Goal: Task Accomplishment & Management: Manage account settings

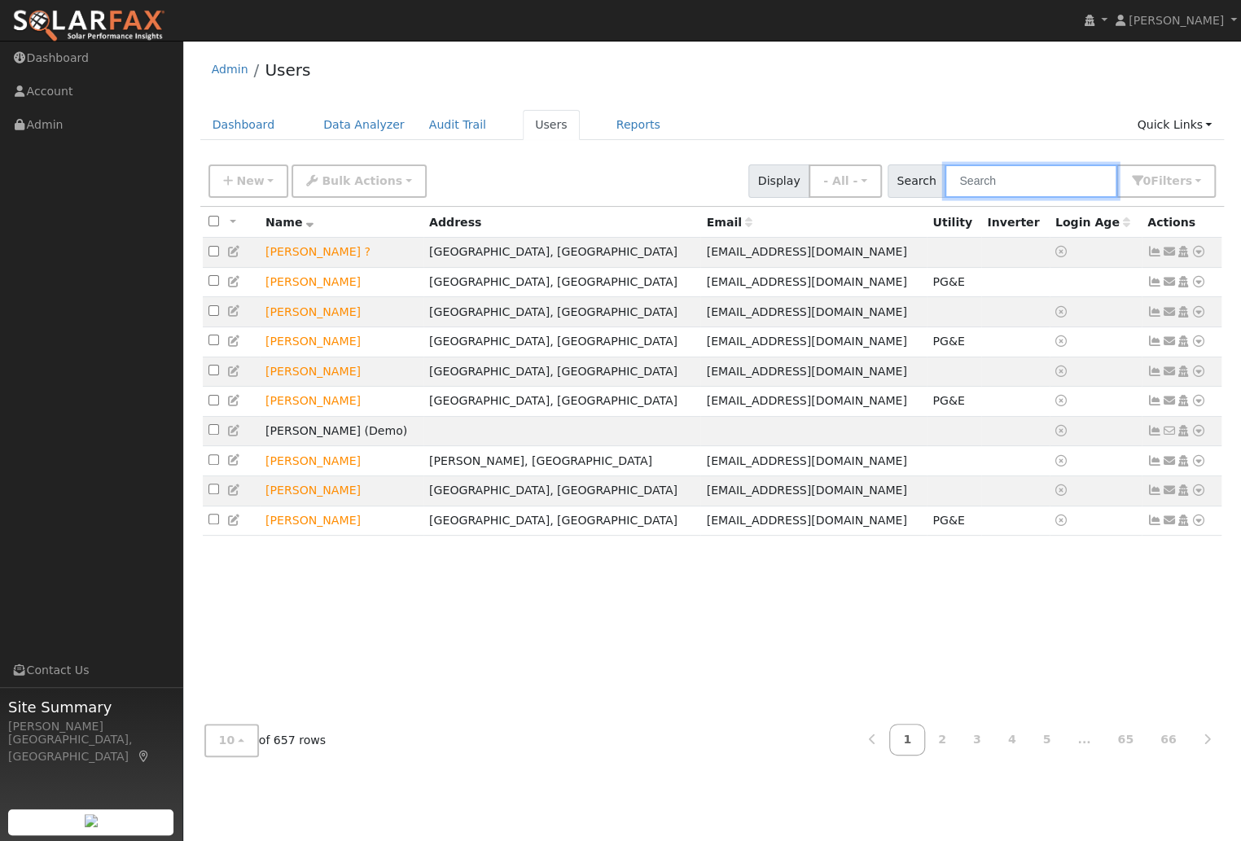
click at [1016, 178] on input "text" at bounding box center [1031, 180] width 173 height 33
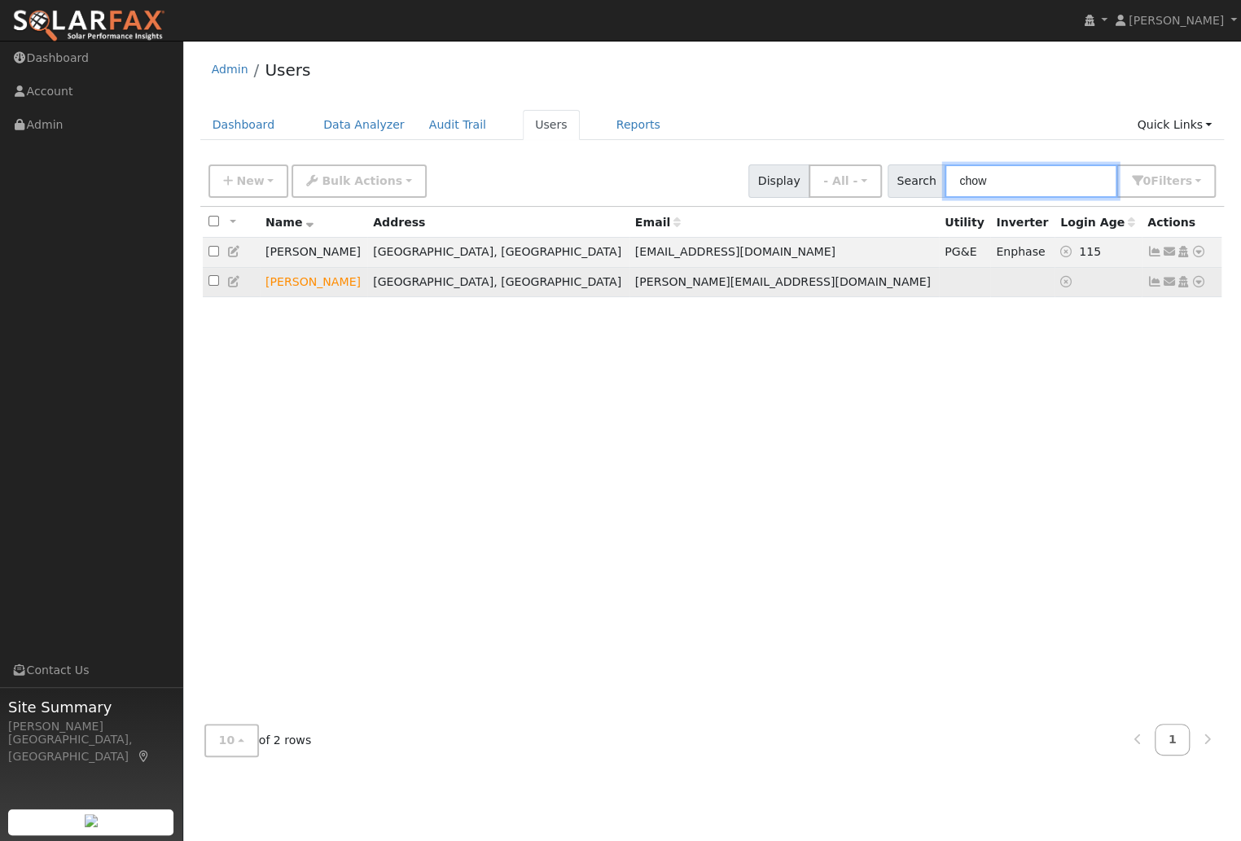
type input "chow"
click at [235, 284] on icon at bounding box center [234, 281] width 15 height 11
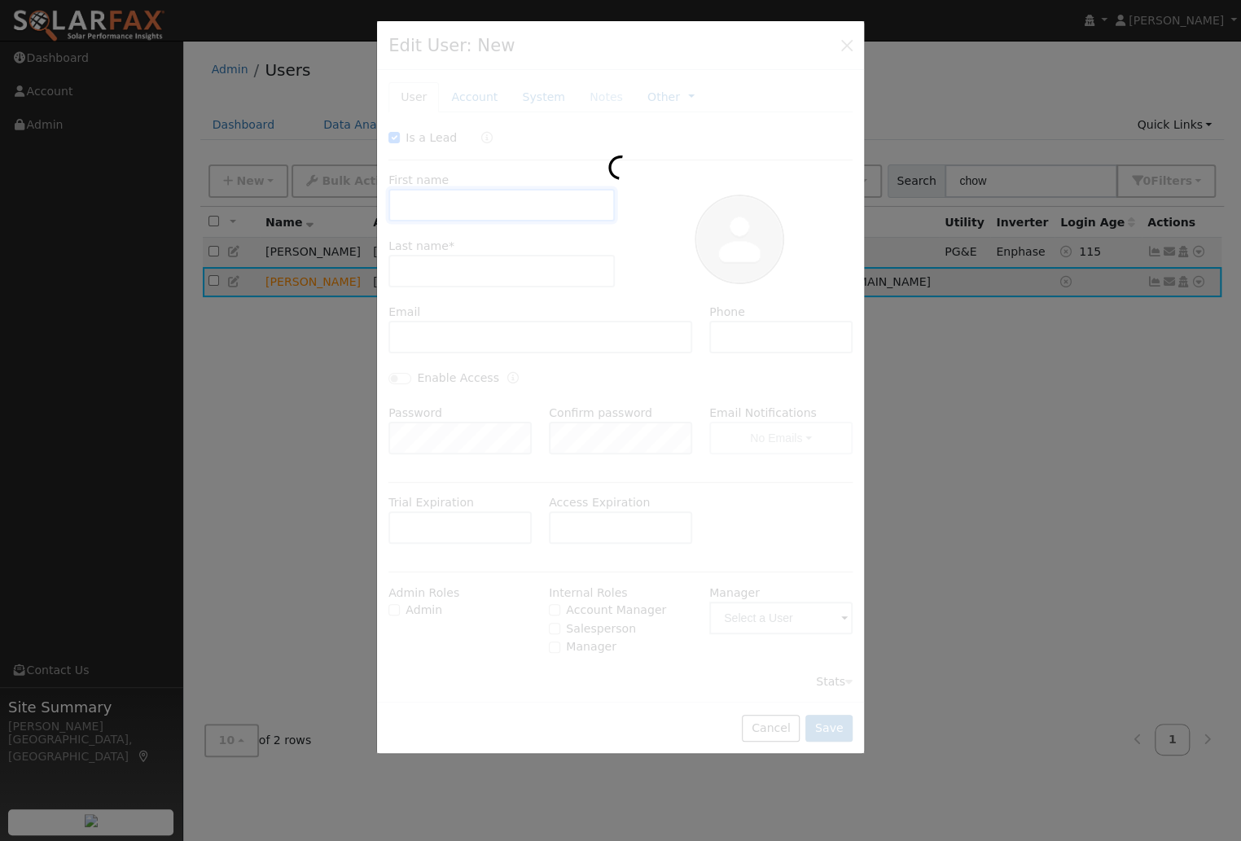
checkbox input "true"
type input "[PERSON_NAME]"
type input "[PERSON_NAME][EMAIL_ADDRESS][DOMAIN_NAME]"
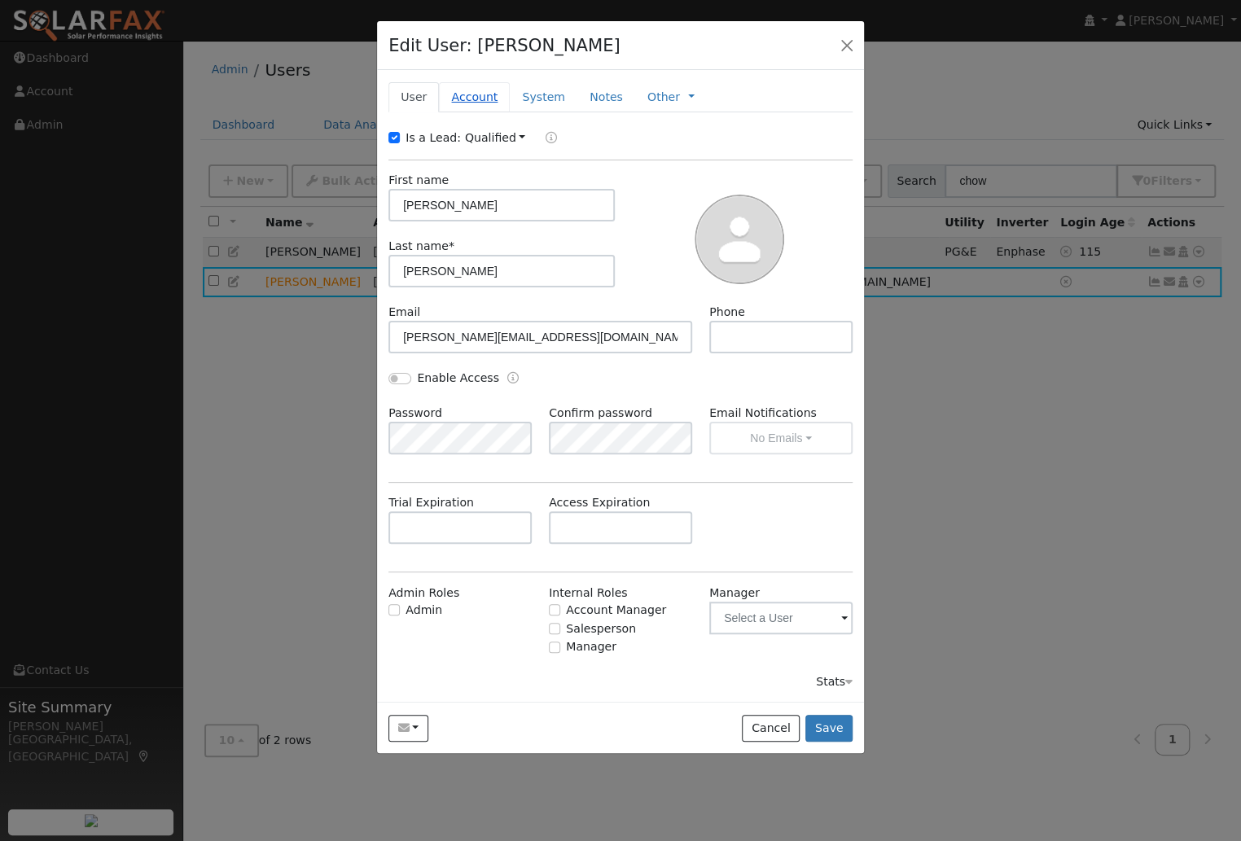
click at [481, 90] on link "Account" at bounding box center [474, 97] width 71 height 30
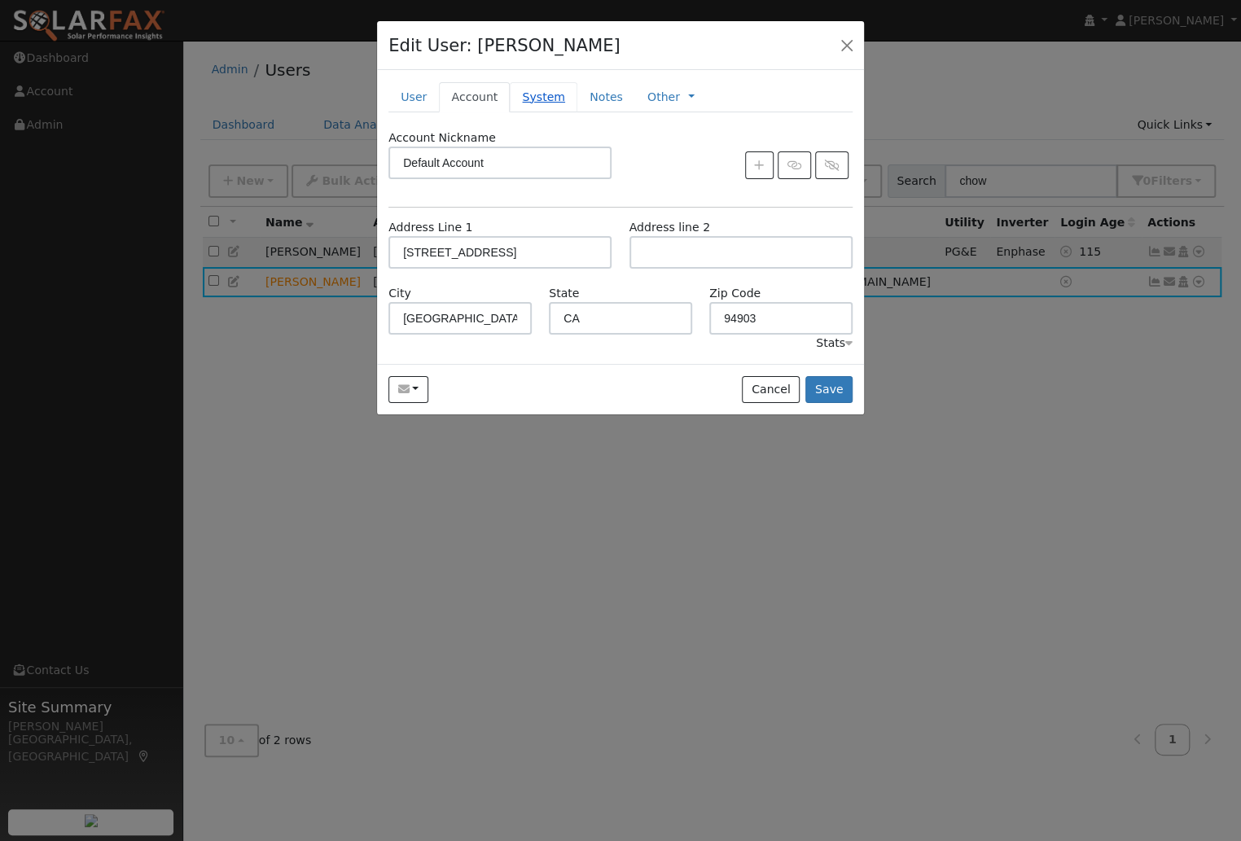
click at [548, 96] on link "System" at bounding box center [544, 97] width 68 height 30
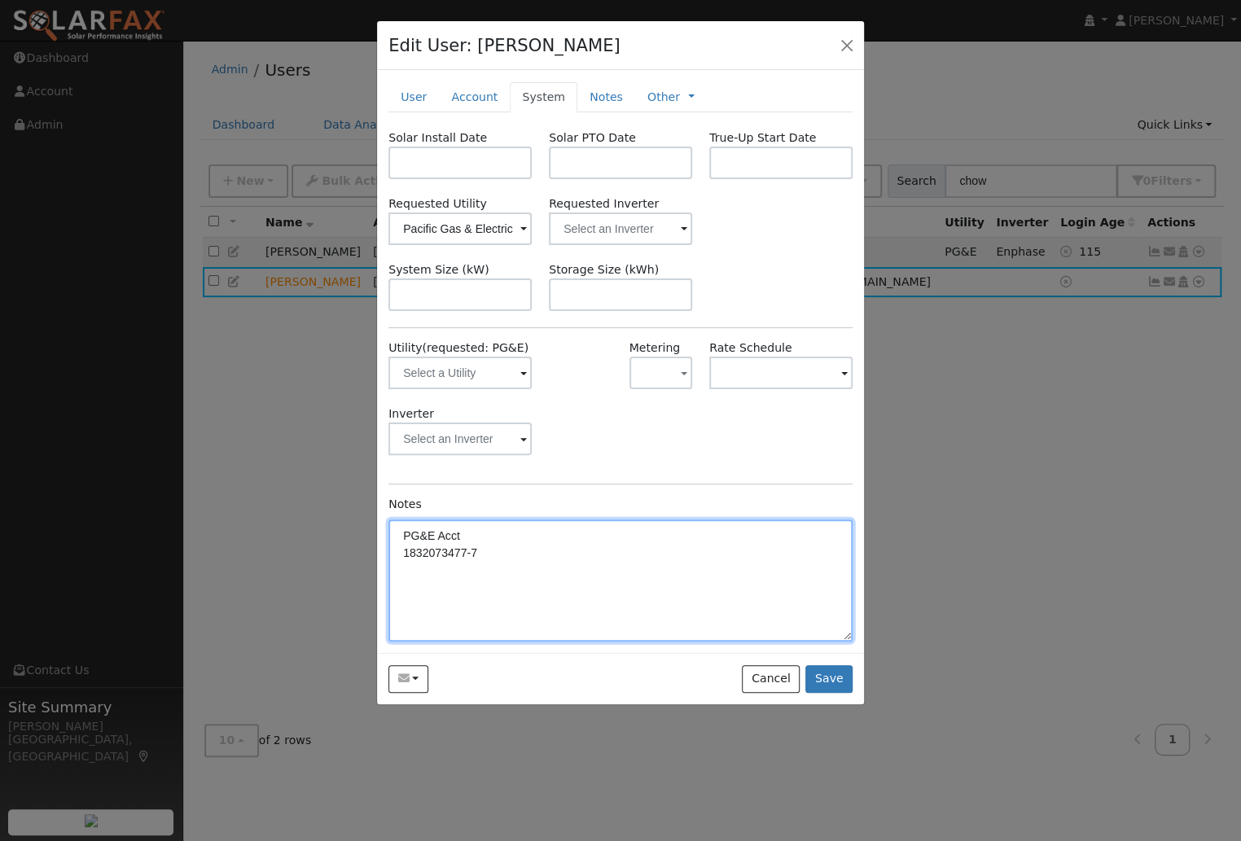
click at [511, 551] on textarea "PG&E Acct 1832073477-7" at bounding box center [620, 580] width 464 height 122
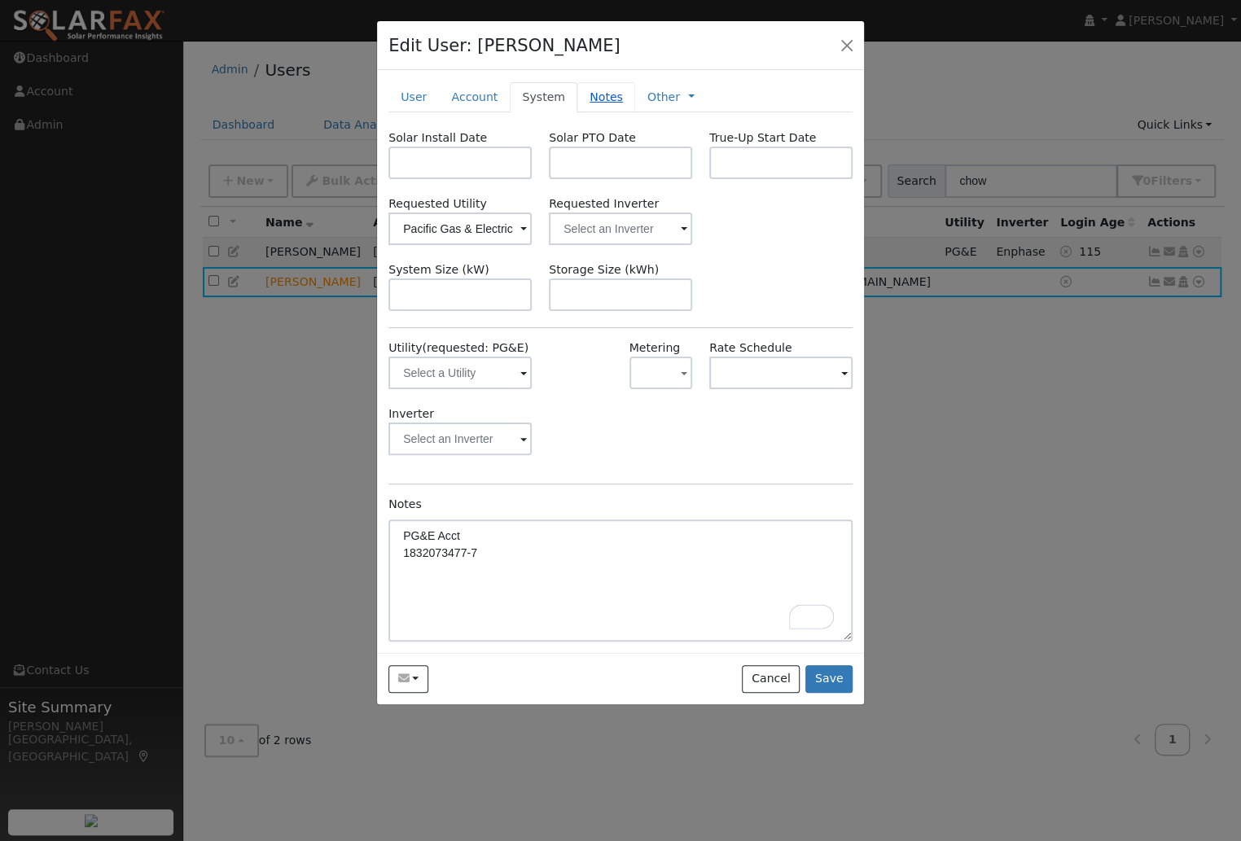
click at [590, 108] on link "Notes" at bounding box center [606, 97] width 58 height 30
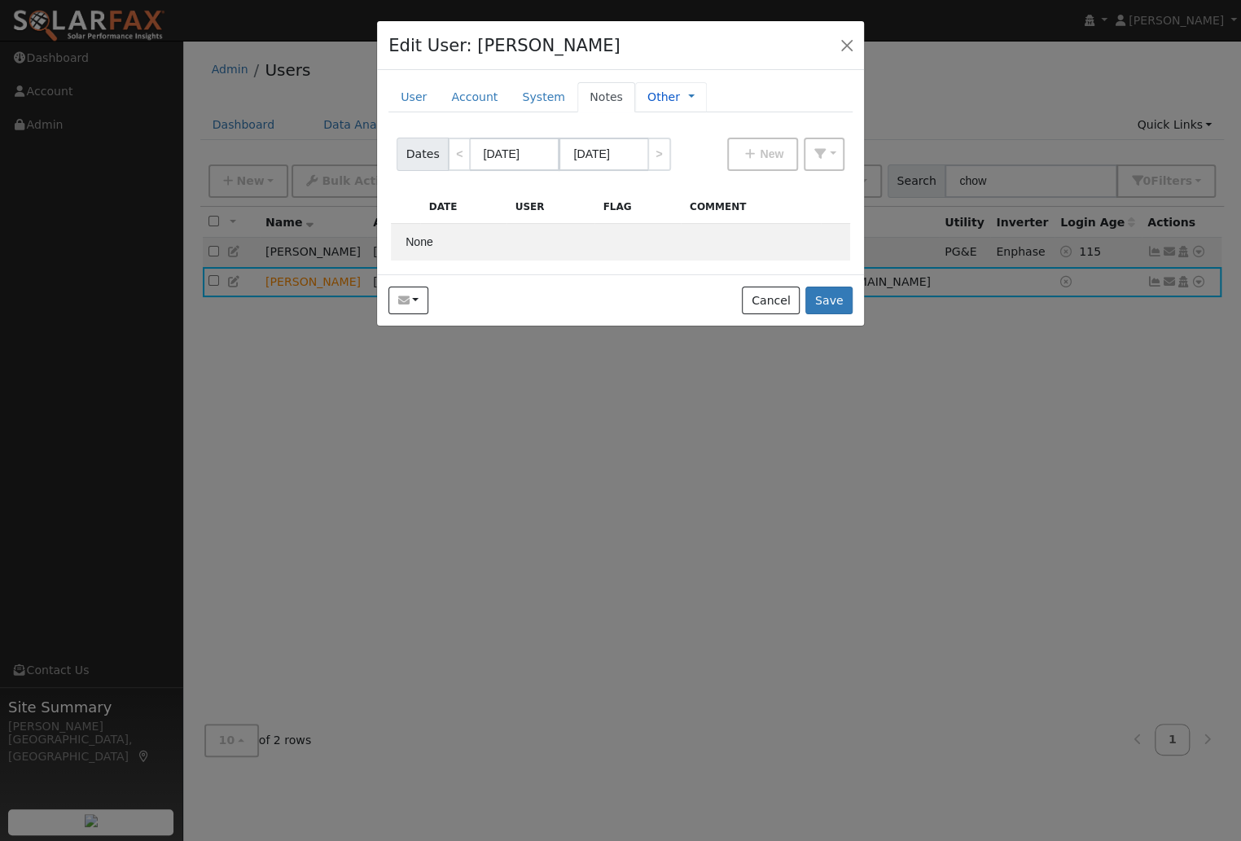
click at [651, 94] on link "Other" at bounding box center [663, 97] width 33 height 17
click at [421, 102] on link "User" at bounding box center [413, 97] width 50 height 30
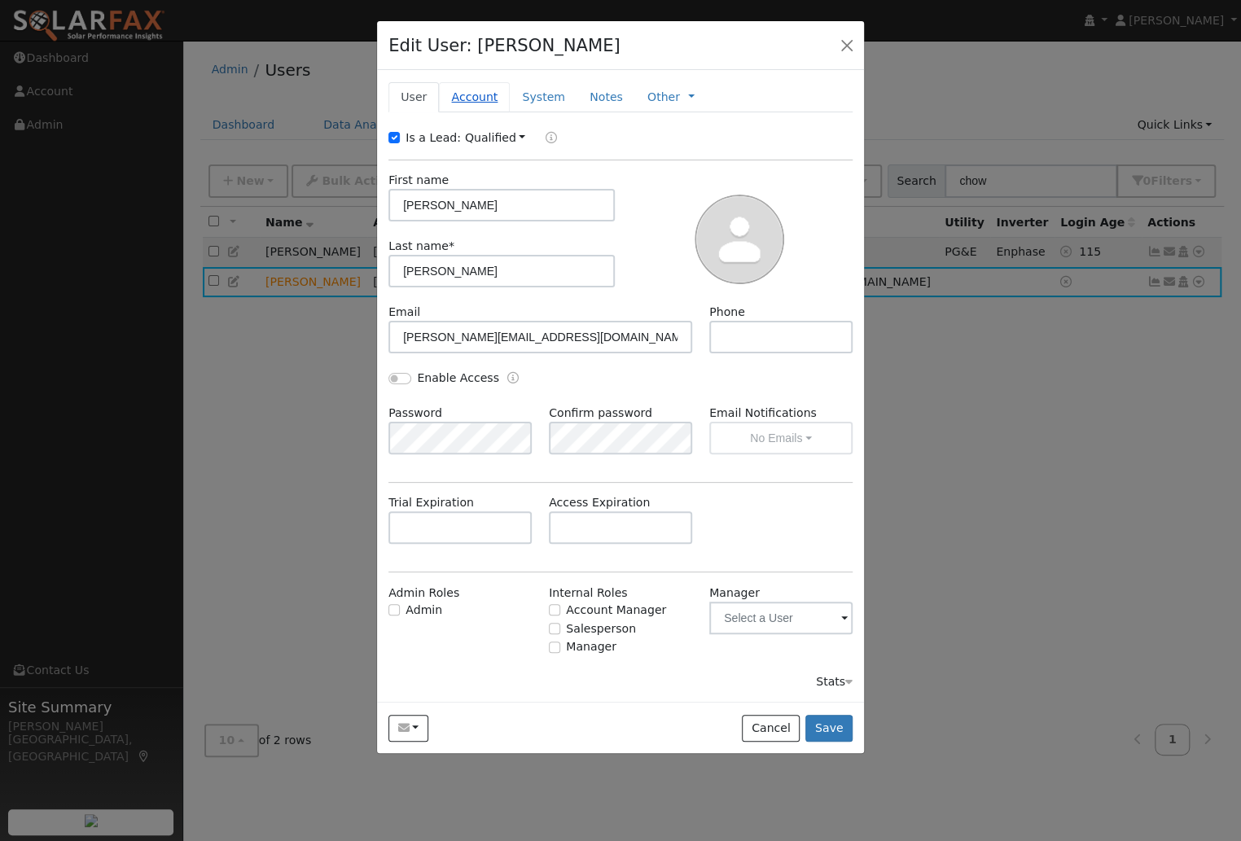
click at [474, 99] on link "Account" at bounding box center [474, 97] width 71 height 30
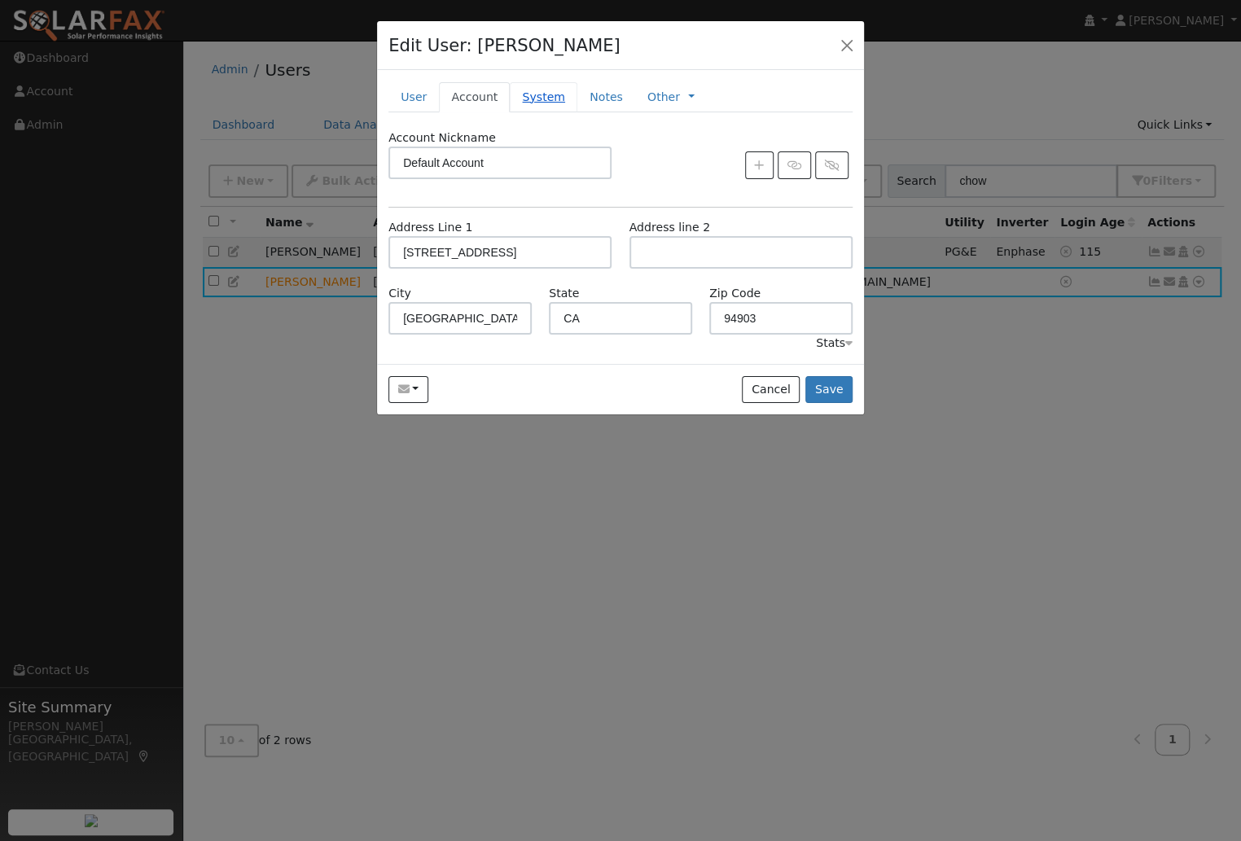
click at [547, 94] on link "System" at bounding box center [544, 97] width 68 height 30
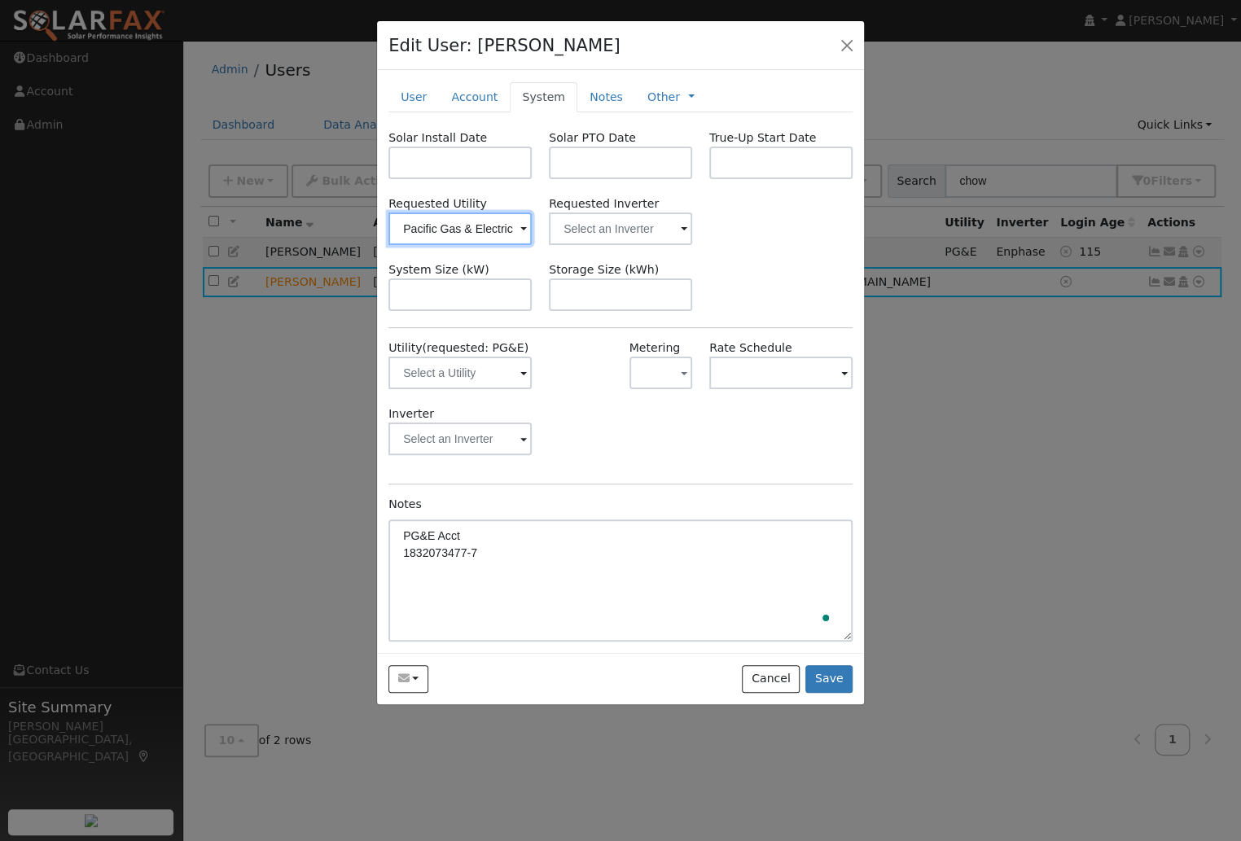
click at [493, 231] on input "Pacific Gas & Electric" at bounding box center [459, 229] width 143 height 33
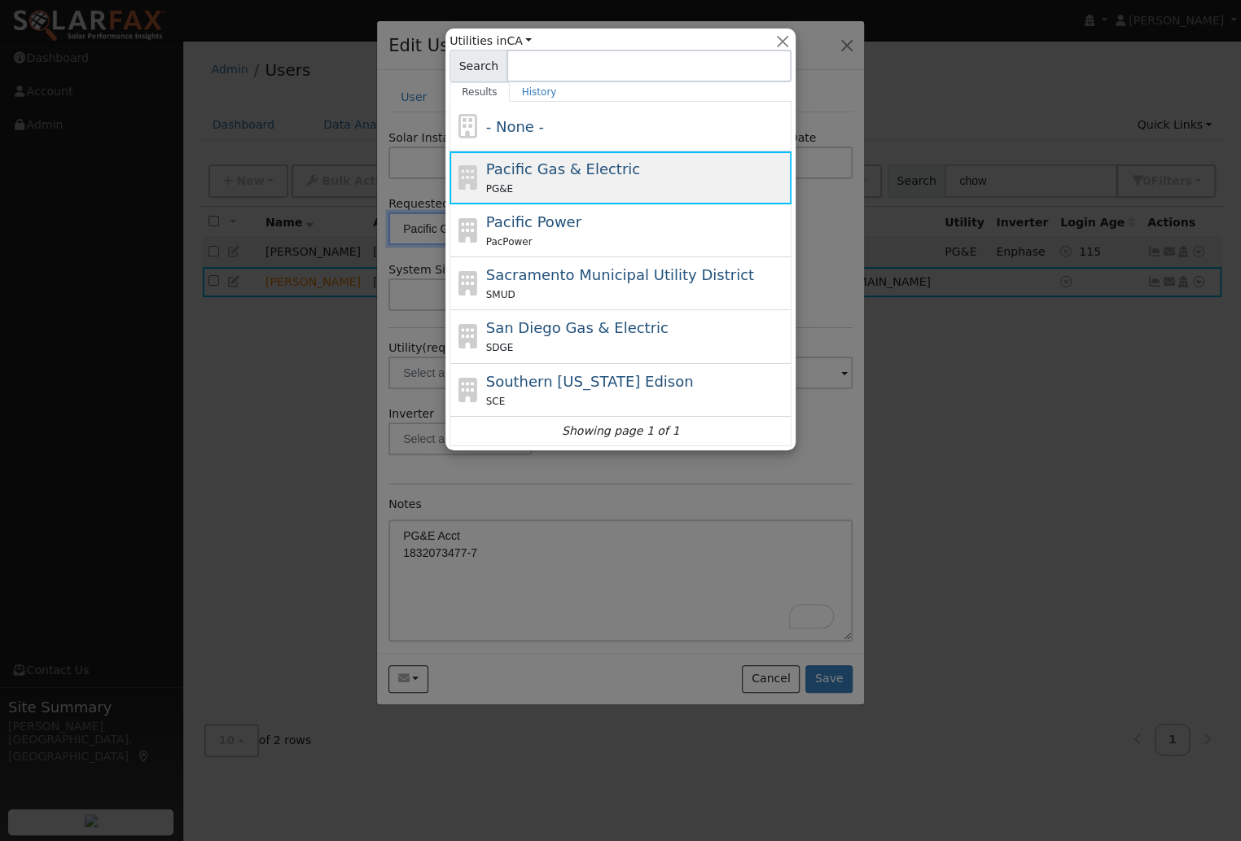
click at [528, 175] on span "Pacific Gas & Electric" at bounding box center [563, 168] width 154 height 17
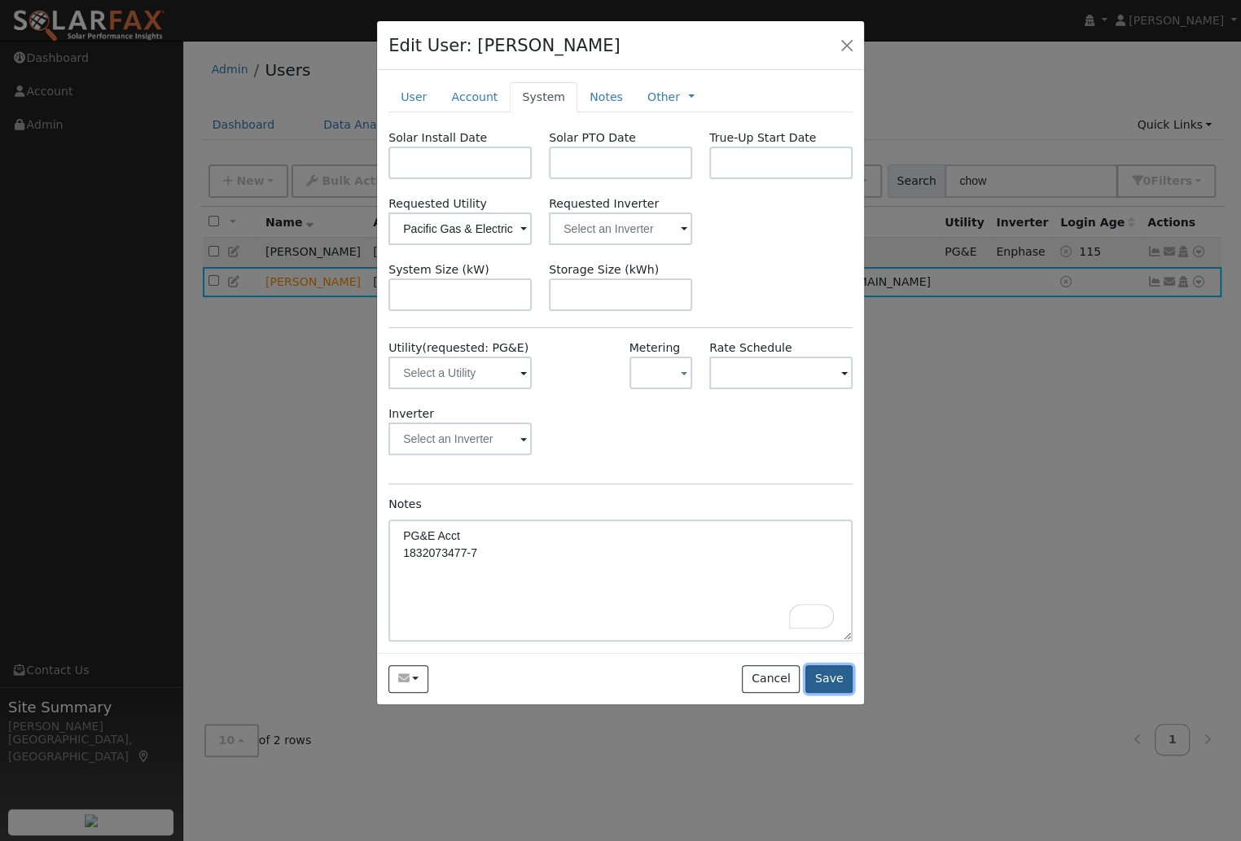
click at [840, 681] on button "Save" at bounding box center [828, 679] width 47 height 28
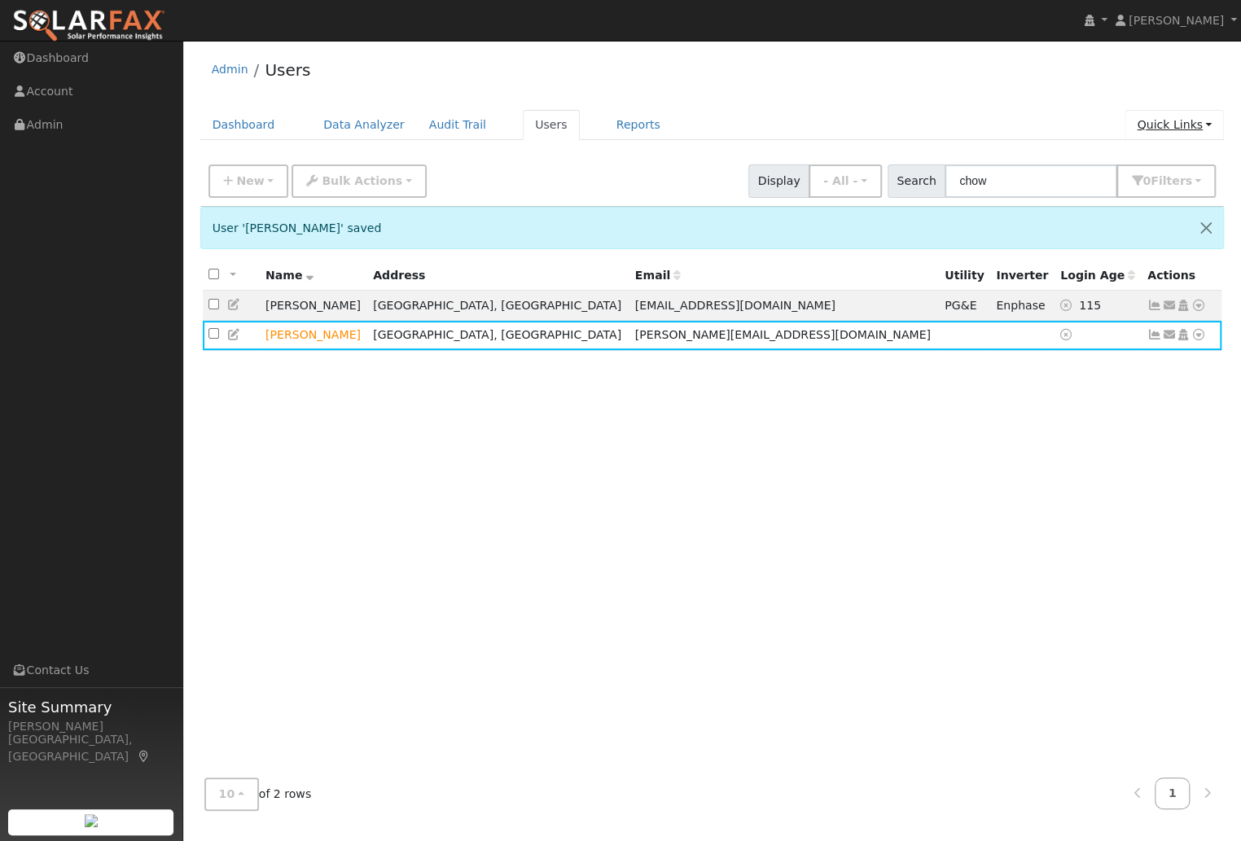
click at [1197, 123] on link "Quick Links" at bounding box center [1173, 125] width 99 height 30
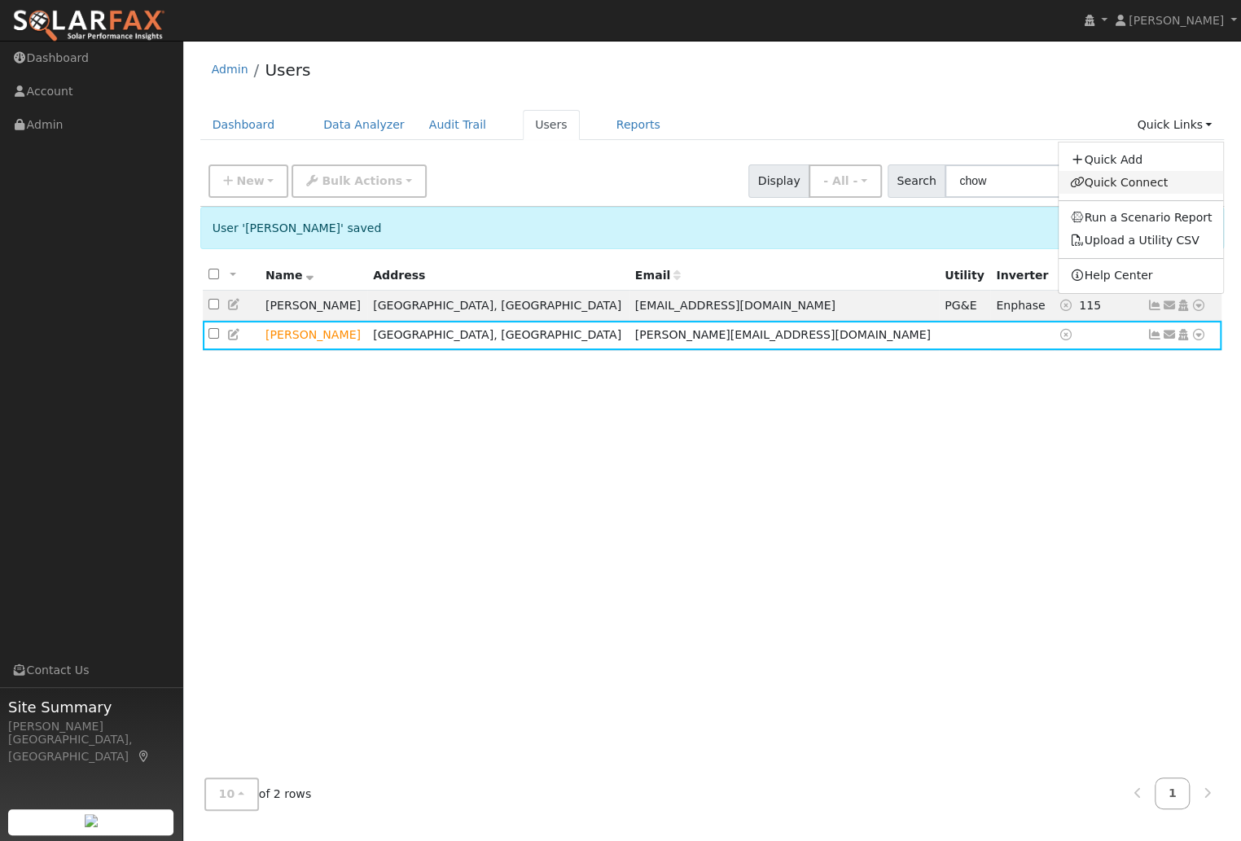
click at [1143, 183] on link "Quick Connect" at bounding box center [1141, 182] width 165 height 23
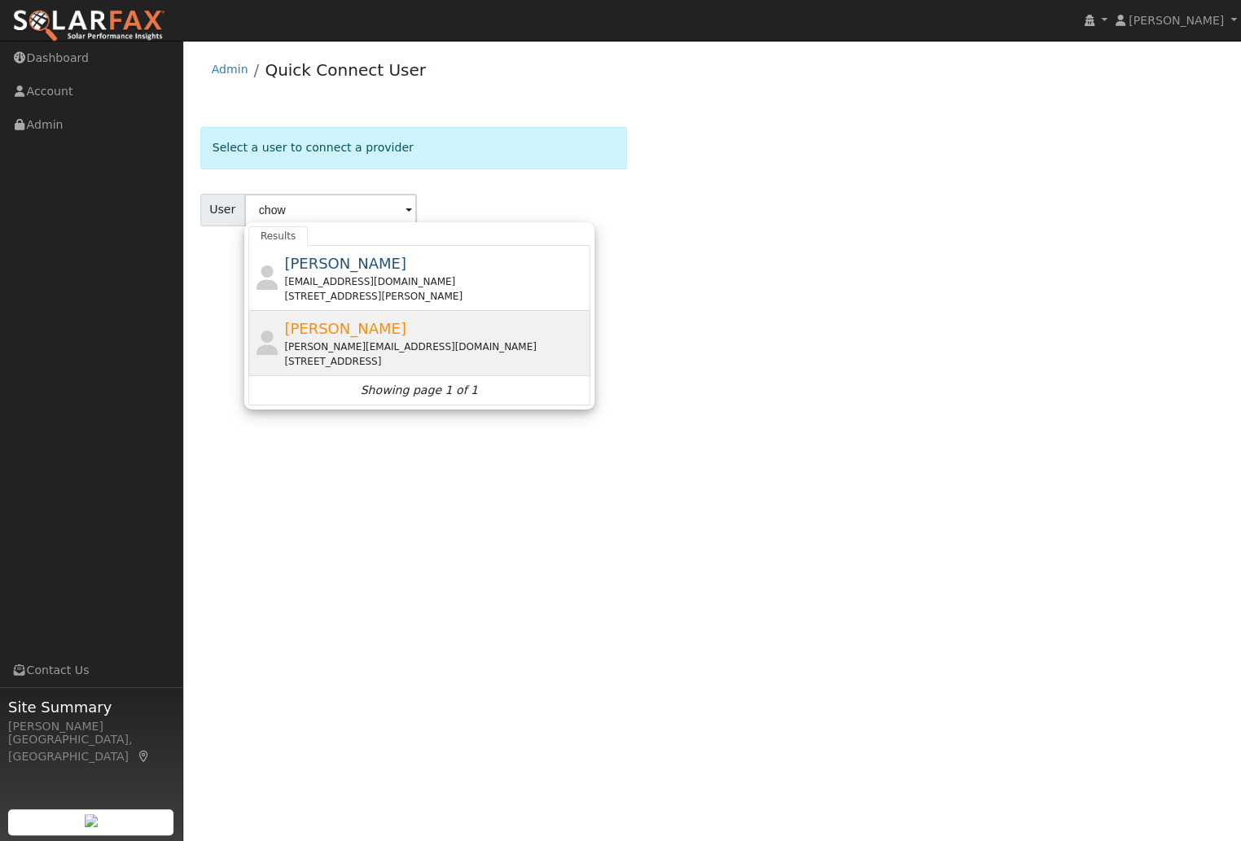
click at [351, 325] on span "[PERSON_NAME]" at bounding box center [345, 328] width 122 height 17
type input "[PERSON_NAME]"
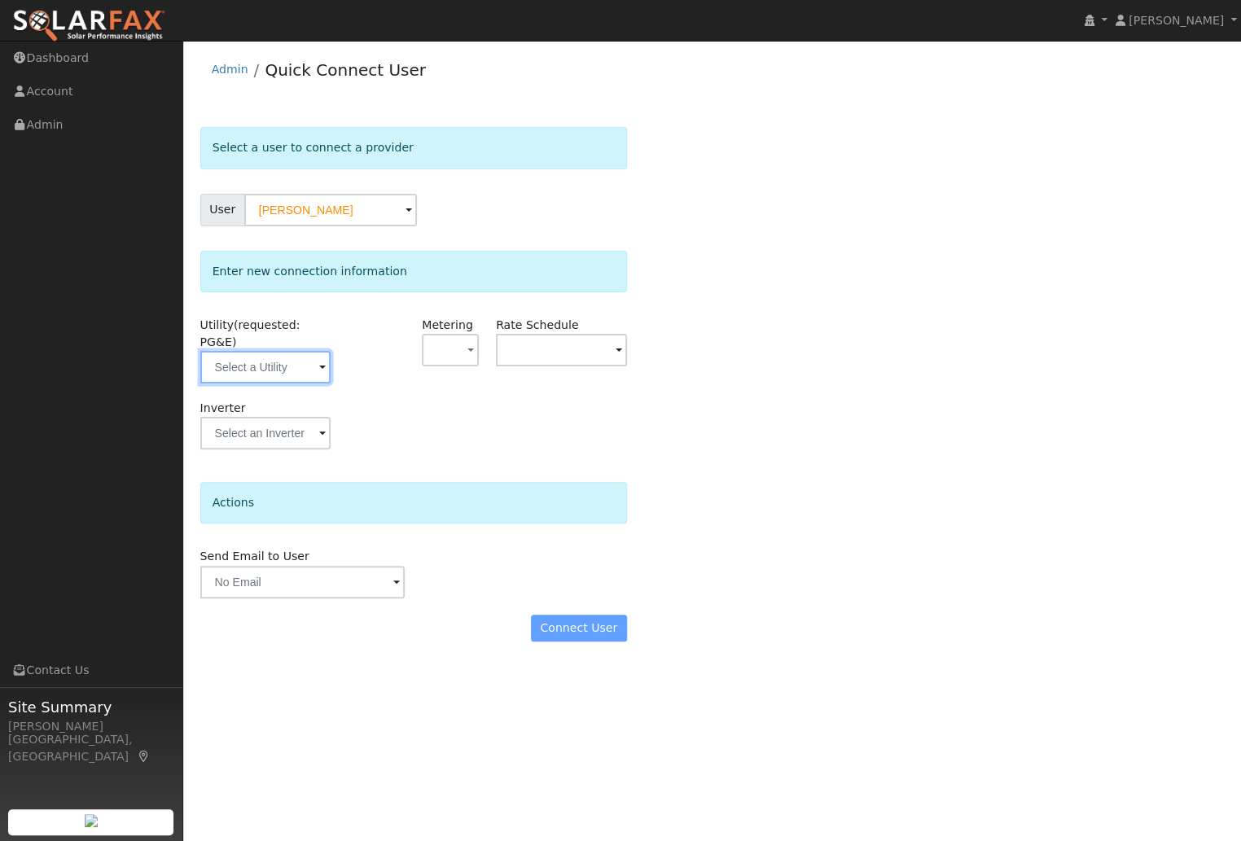
click at [255, 370] on input "text" at bounding box center [265, 367] width 131 height 33
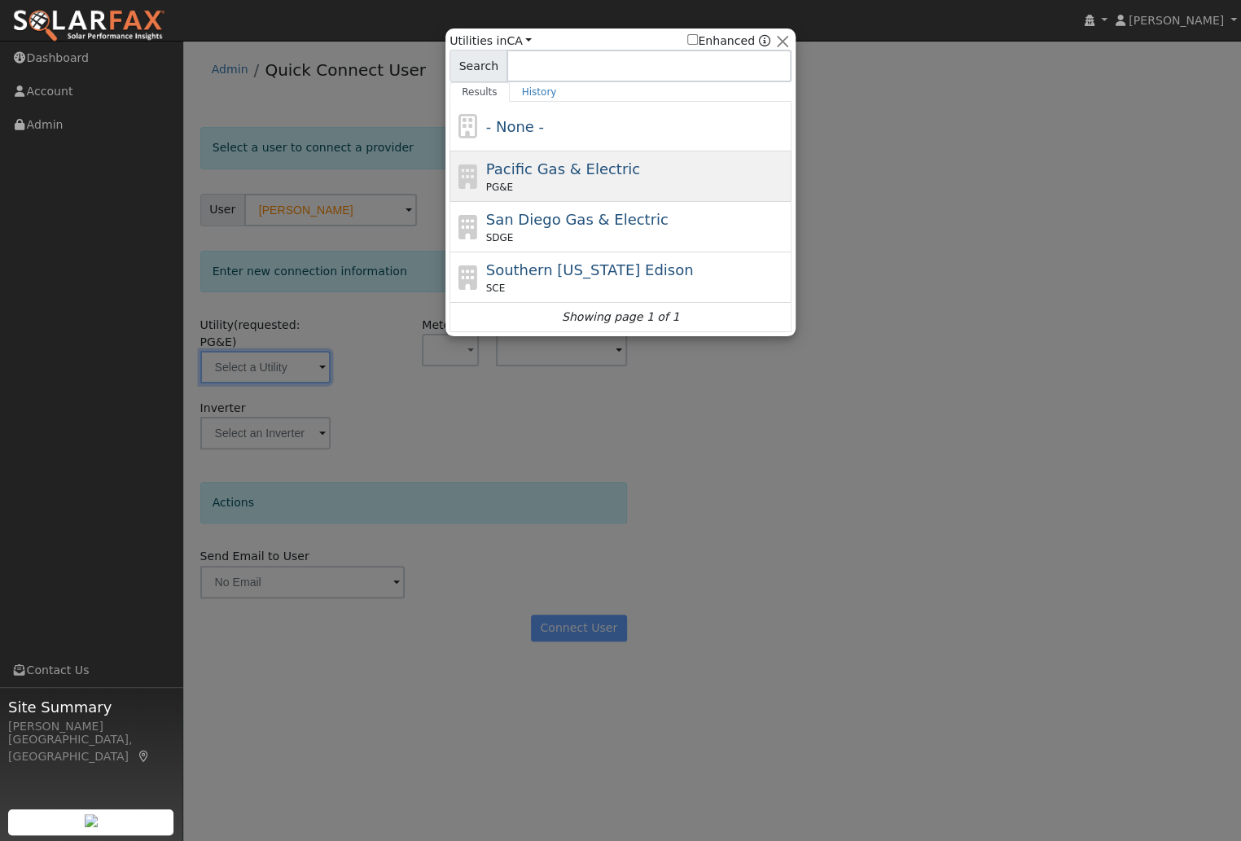
click at [549, 178] on div "Pacific Gas & Electric PG&E" at bounding box center [637, 176] width 302 height 37
type input "PG&E"
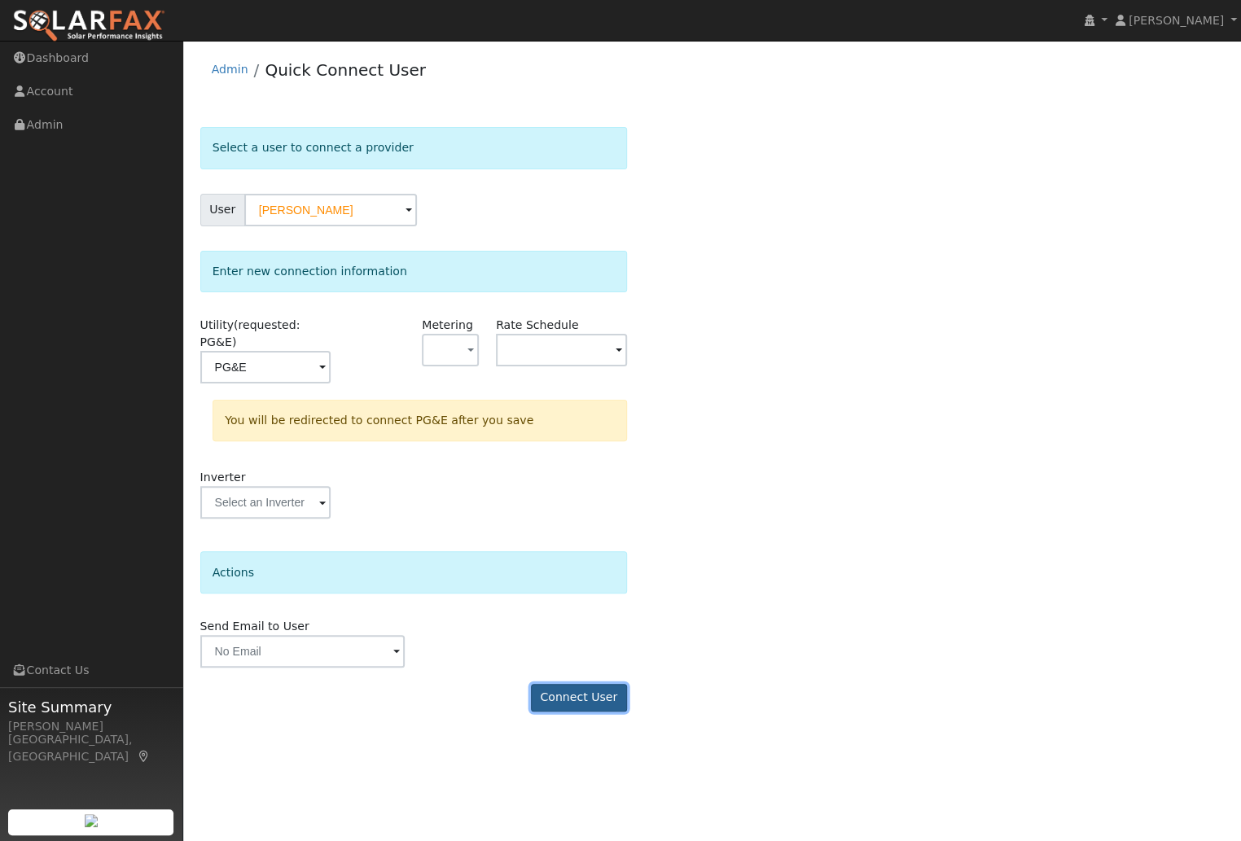
click at [593, 706] on button "Connect User" at bounding box center [579, 698] width 96 height 28
